Goal: Task Accomplishment & Management: Complete application form

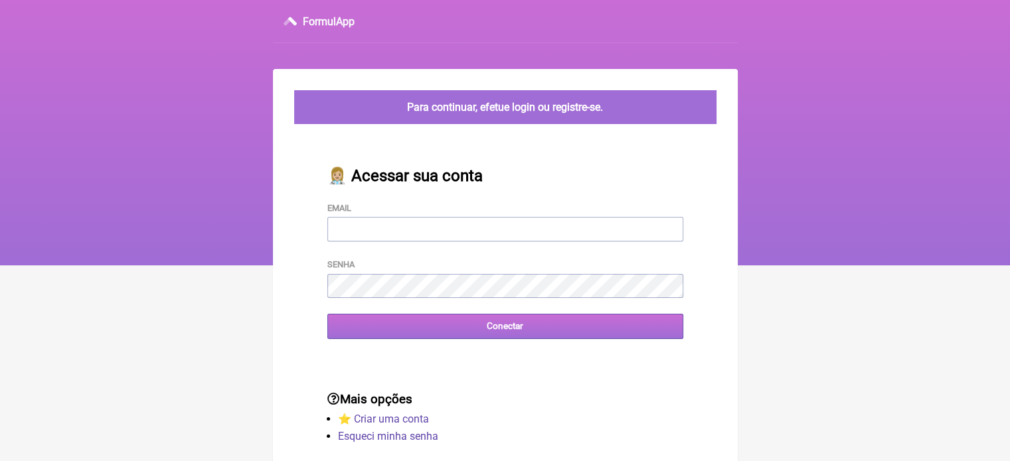
type input "[EMAIL_ADDRESS][DOMAIN_NAME]"
click at [499, 334] on input "Conectar" at bounding box center [505, 326] width 356 height 25
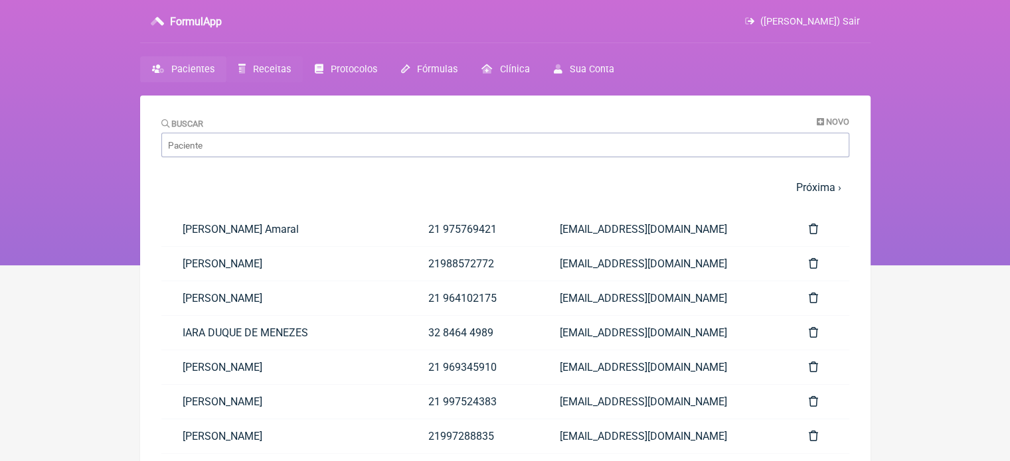
click at [281, 74] on span "Receitas" at bounding box center [272, 69] width 38 height 11
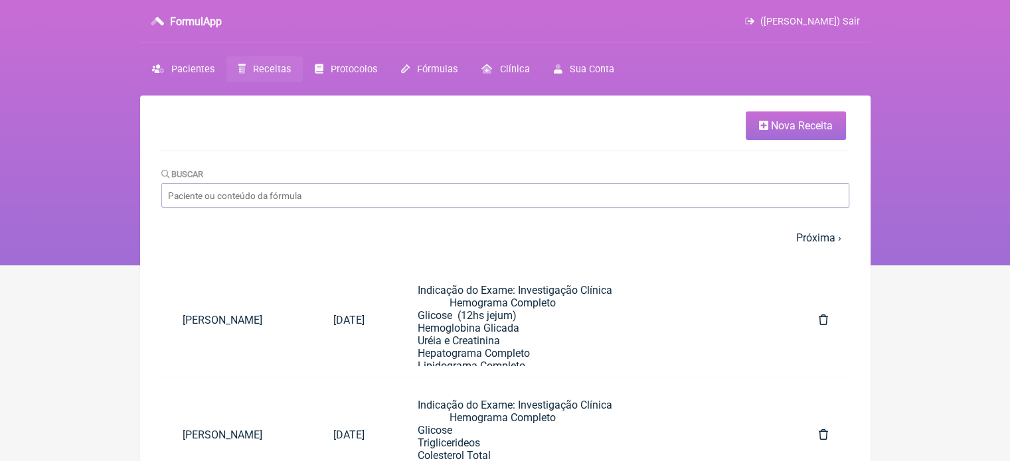
click at [828, 124] on span "Nova Receita" at bounding box center [802, 125] width 62 height 13
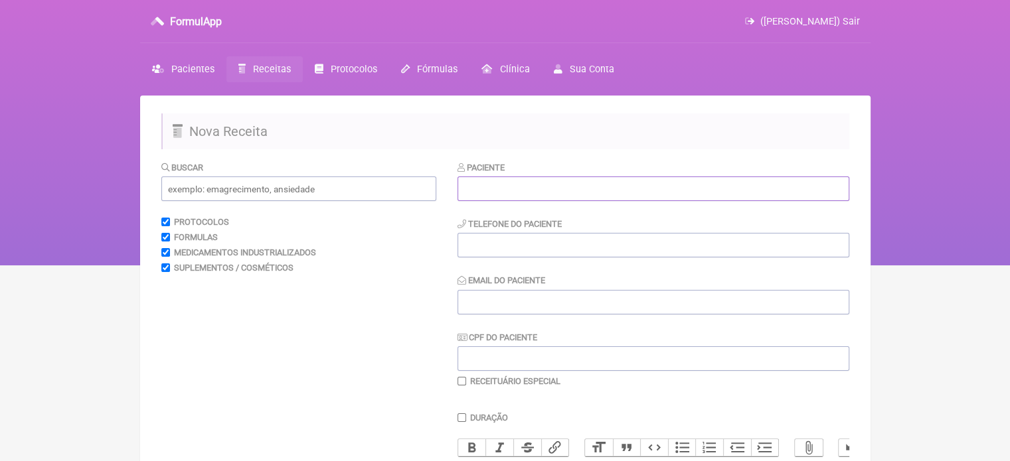
click at [634, 186] on input "text" at bounding box center [653, 189] width 392 height 25
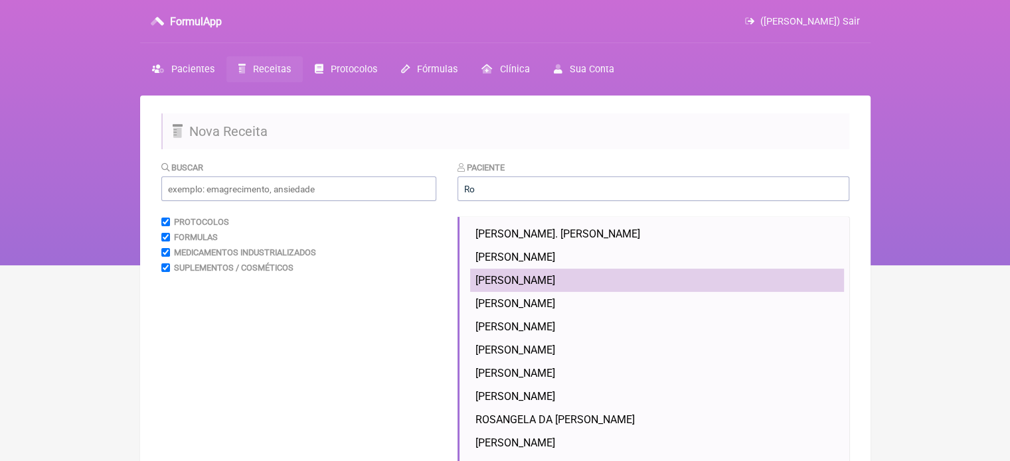
click at [555, 285] on span "[PERSON_NAME]" at bounding box center [515, 280] width 80 height 13
type input "[PERSON_NAME]"
type input "21966741052"
type input "[EMAIL_ADDRESS][DOMAIN_NAME]"
type input "12140614780"
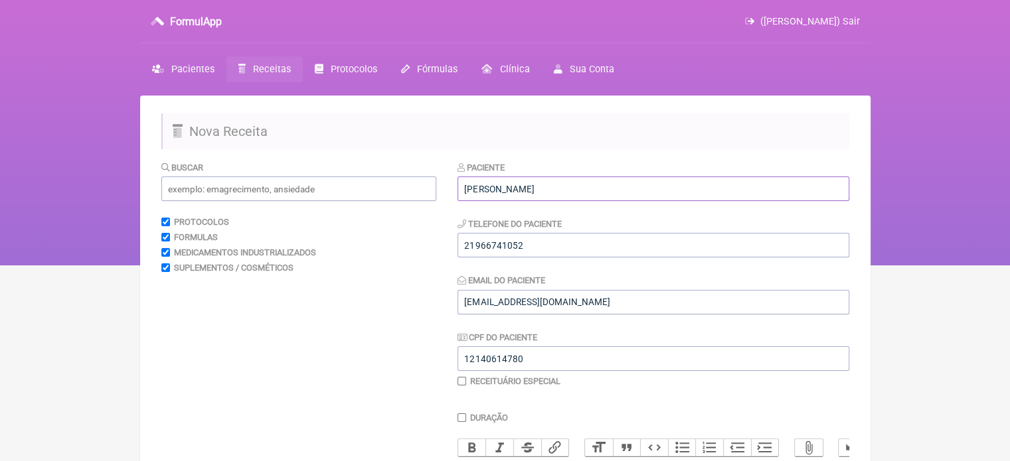
click at [532, 187] on input "[PERSON_NAME]" at bounding box center [653, 189] width 392 height 25
type input "[PERSON_NAME] [PERSON_NAME]"
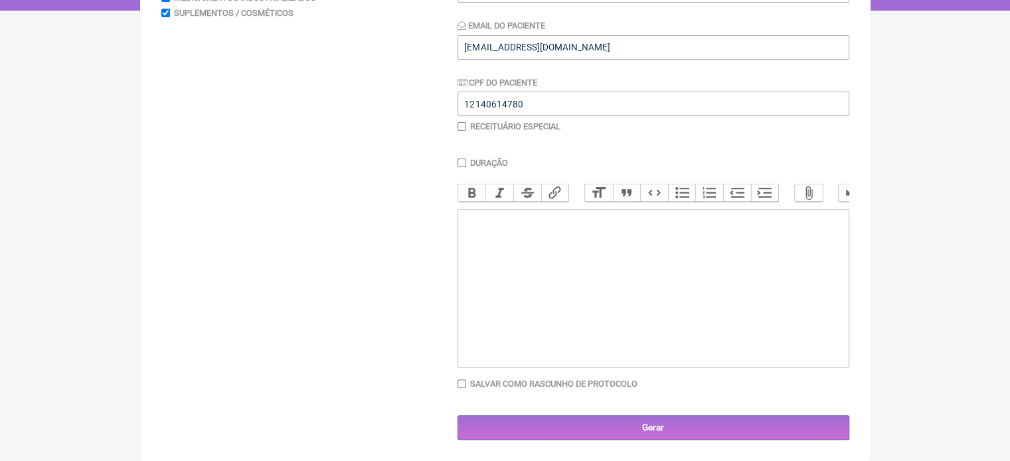
scroll to position [256, 0]
